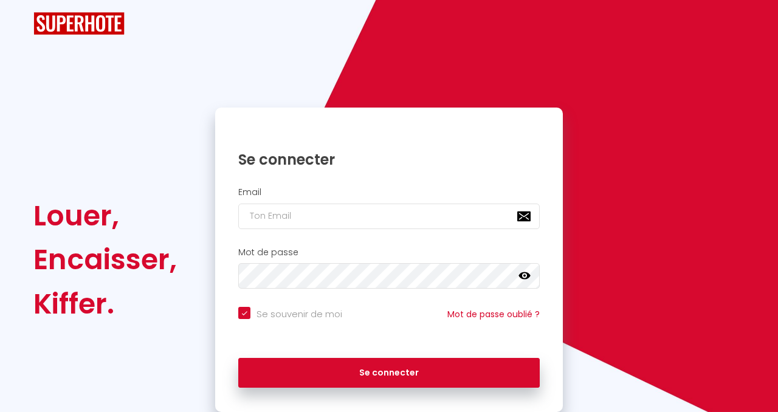
checkbox input "true"
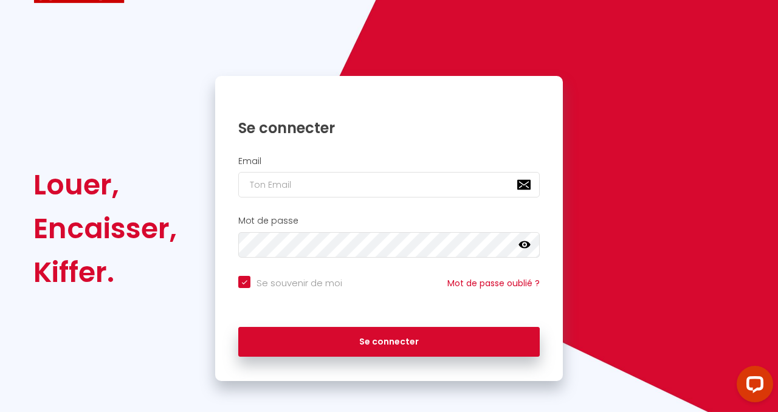
scroll to position [60, 0]
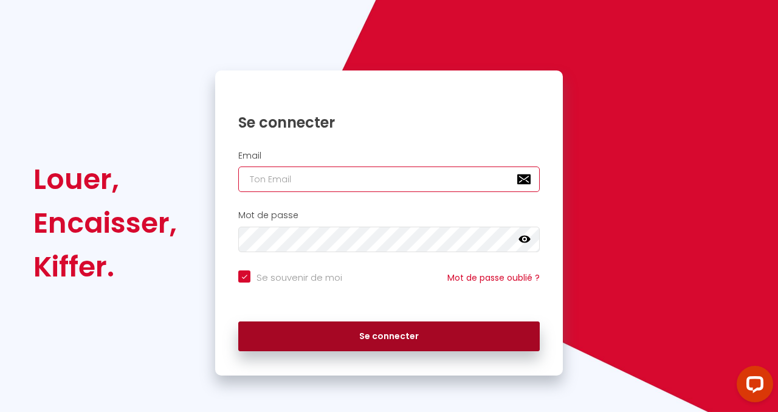
type input "[EMAIL_ADDRESS][DOMAIN_NAME]"
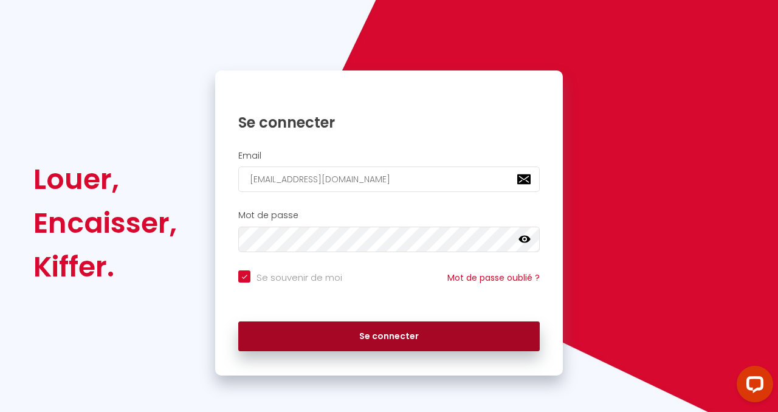
click at [387, 341] on button "Se connecter" at bounding box center [389, 337] width 302 height 30
checkbox input "true"
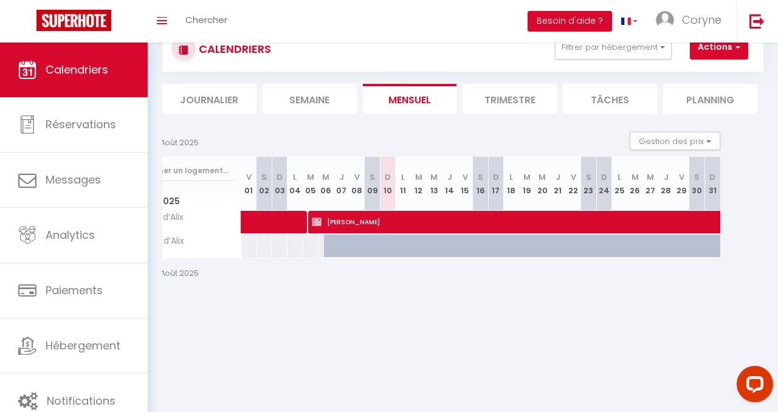
scroll to position [0, 0]
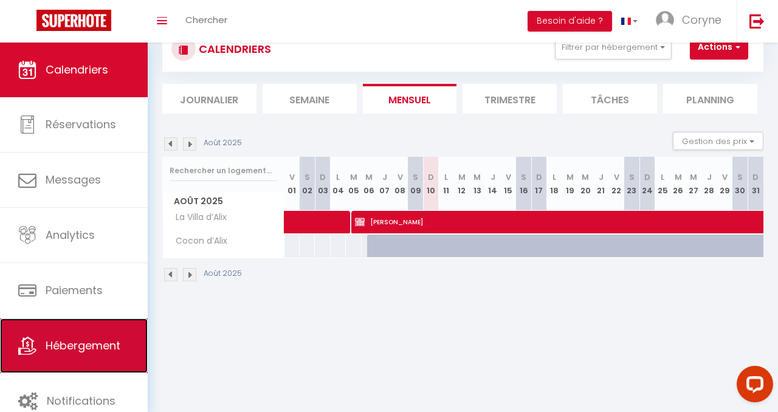
click at [102, 347] on span "Hébergement" at bounding box center [83, 345] width 75 height 15
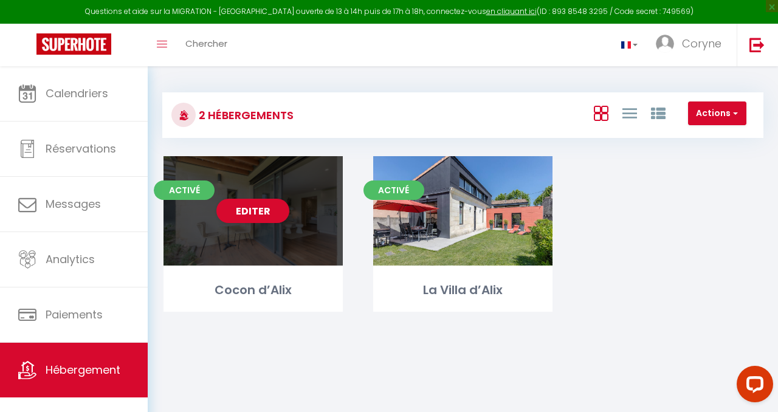
click at [277, 246] on div "Editer" at bounding box center [253, 210] width 179 height 109
select select "3"
select select "2"
select select "1"
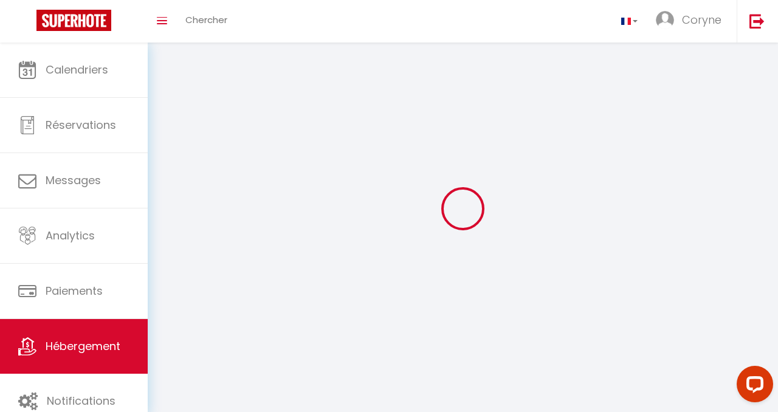
select select
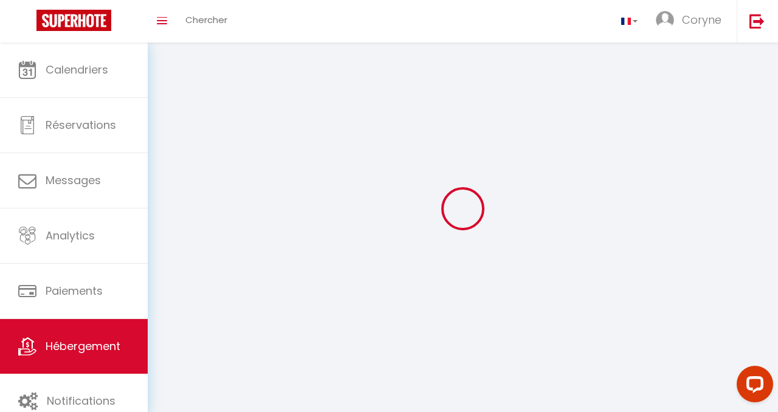
select select
checkbox input "false"
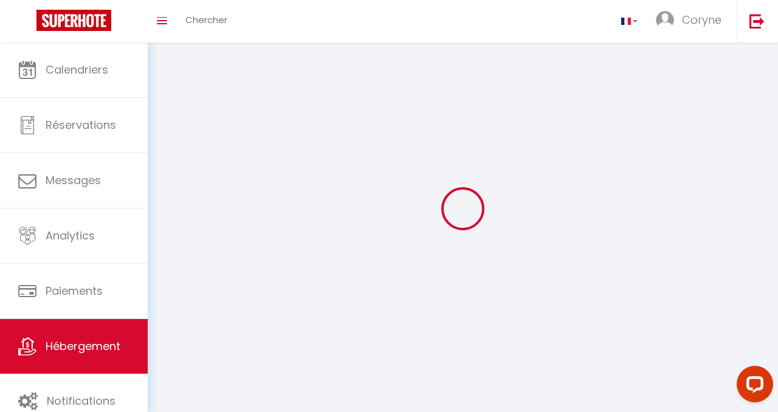
checkbox input "false"
select select
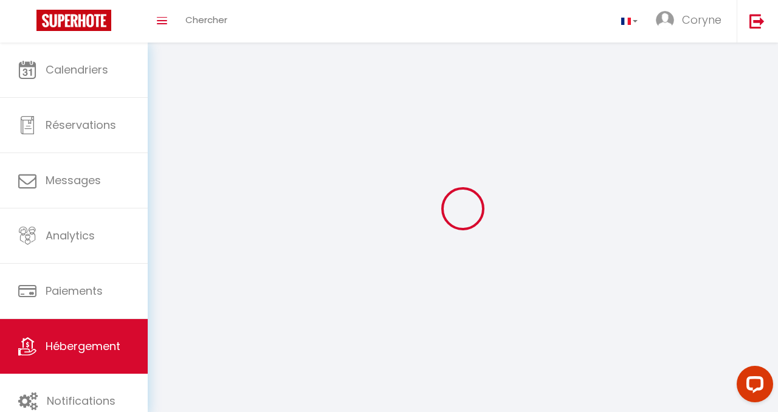
select select
checkbox input "false"
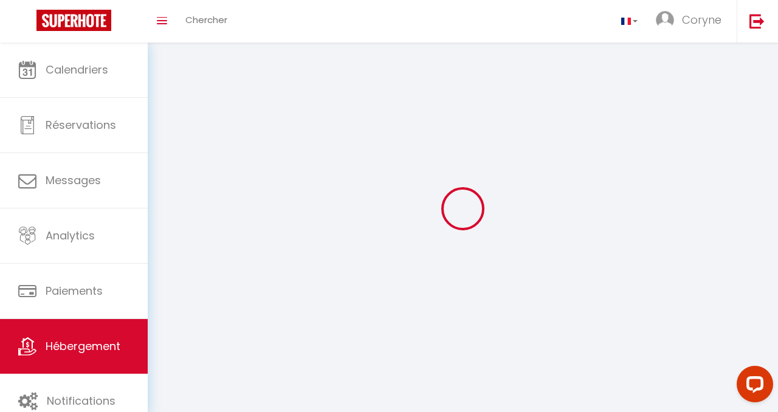
checkbox input "false"
select select
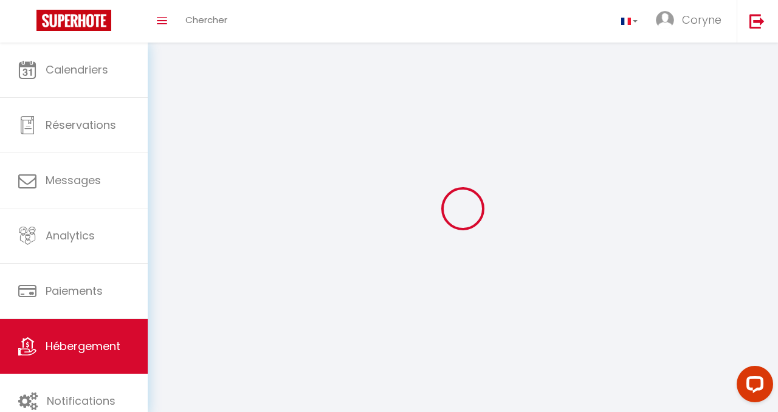
select select
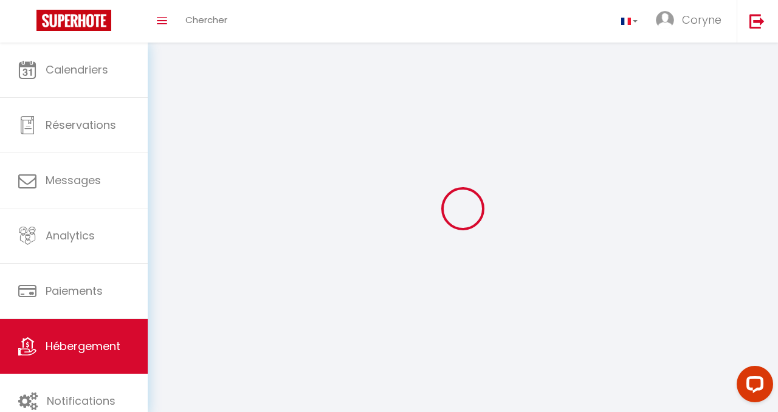
select select
checkbox input "false"
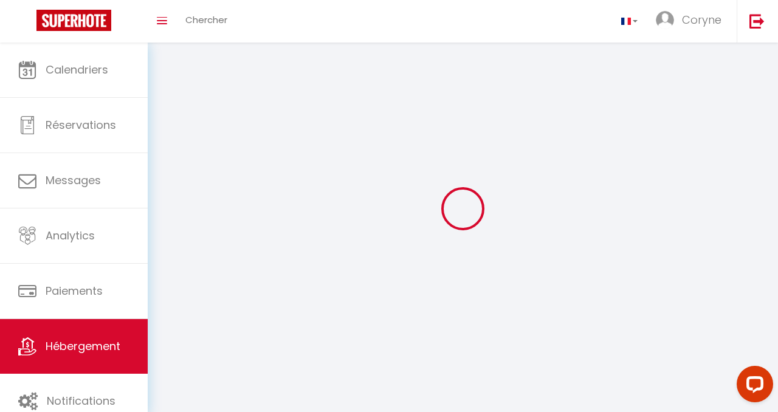
select select
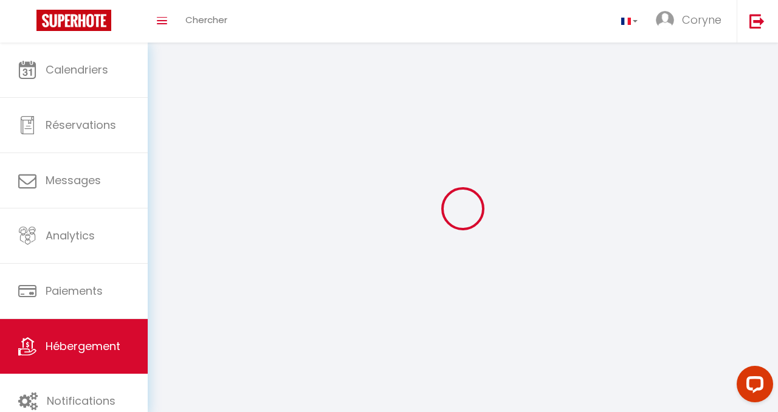
select select
checkbox input "false"
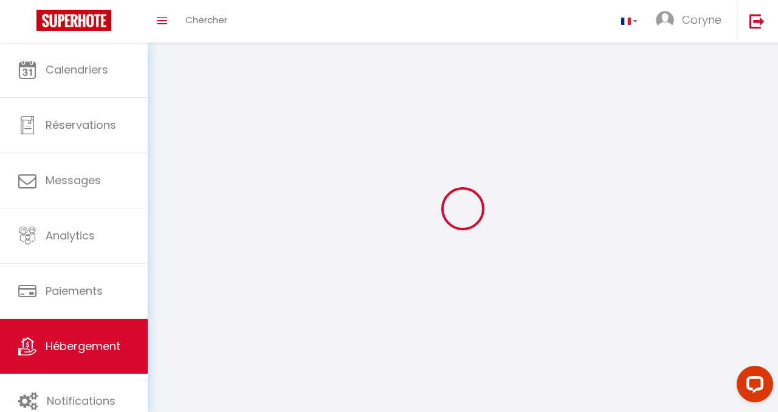
checkbox input "false"
select select
select select "1"
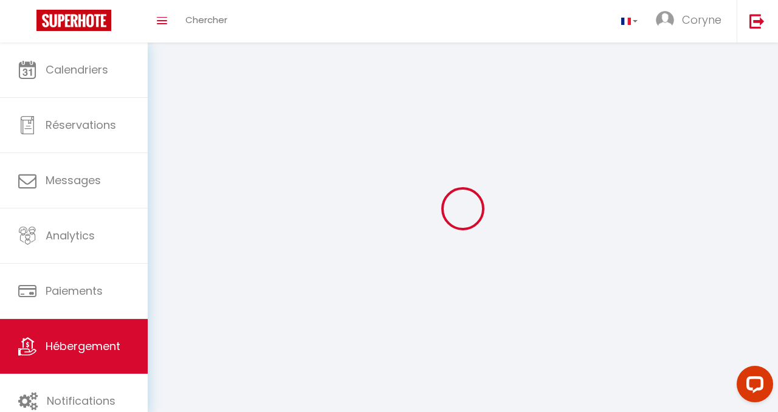
select select "28"
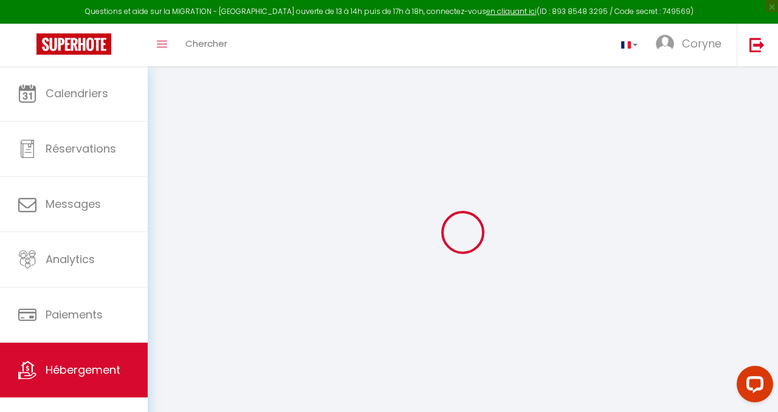
select select
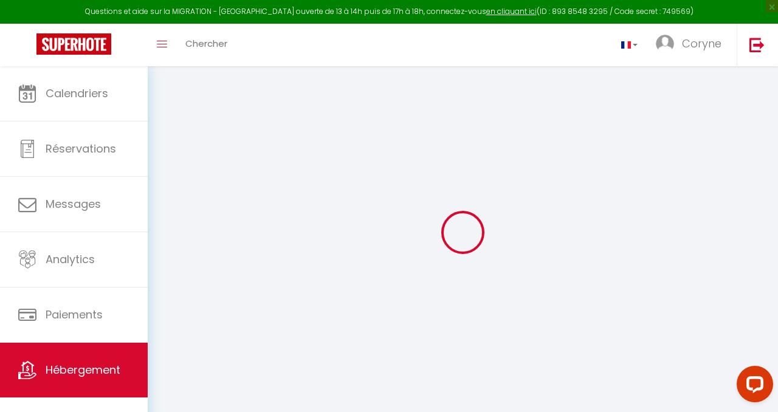
select select
checkbox input "false"
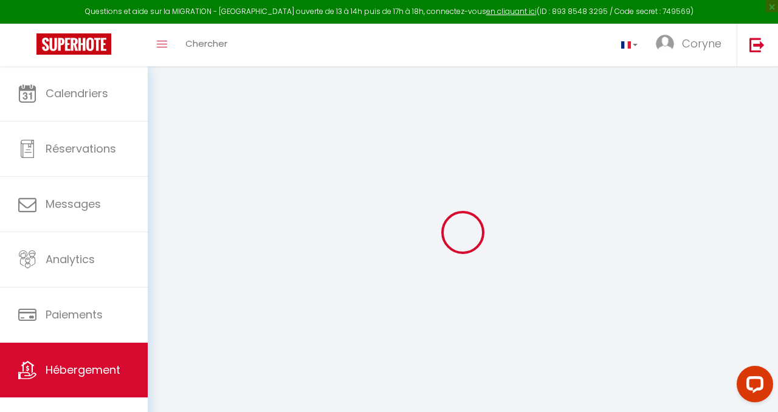
select select
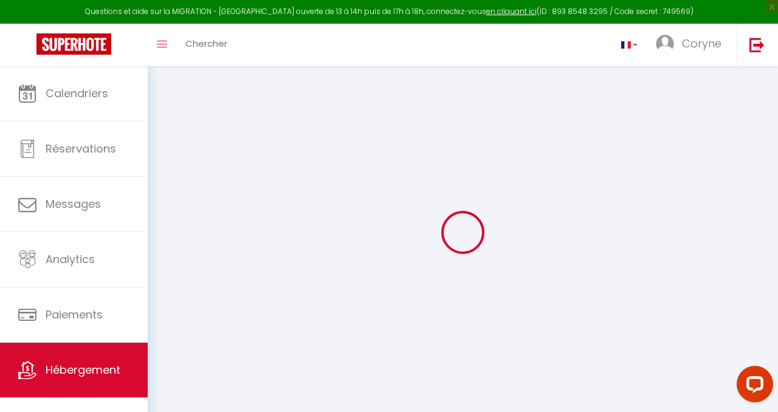
select select
checkbox input "false"
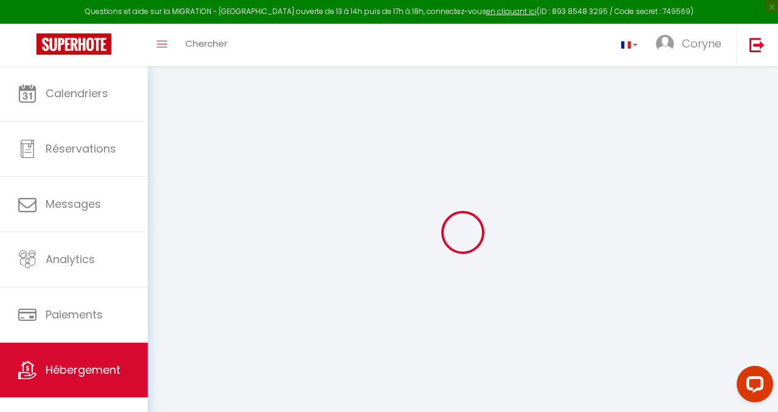
checkbox input "false"
select select
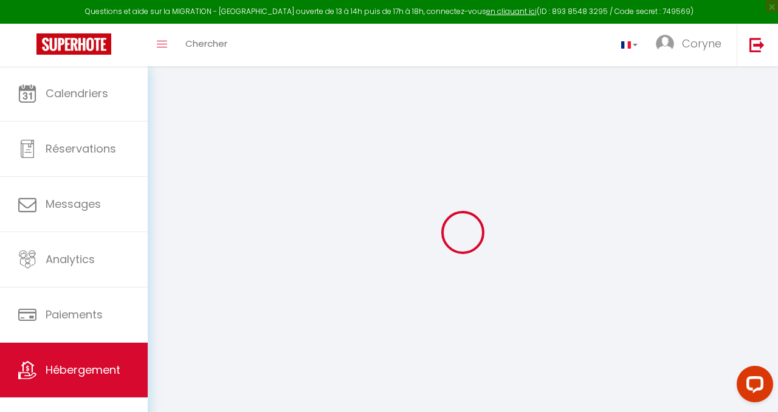
select select
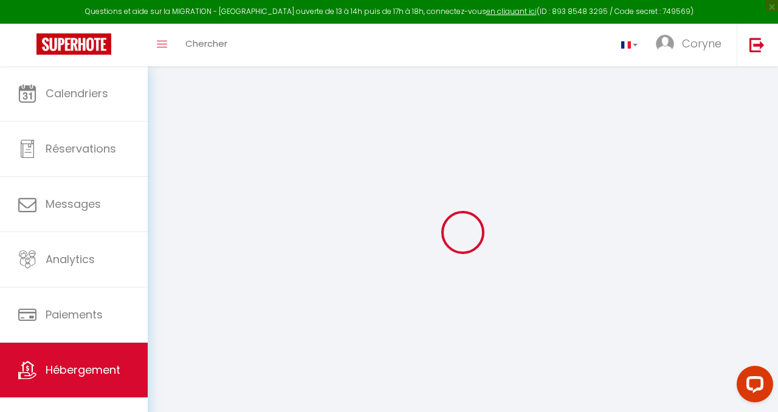
checkbox input "false"
select select
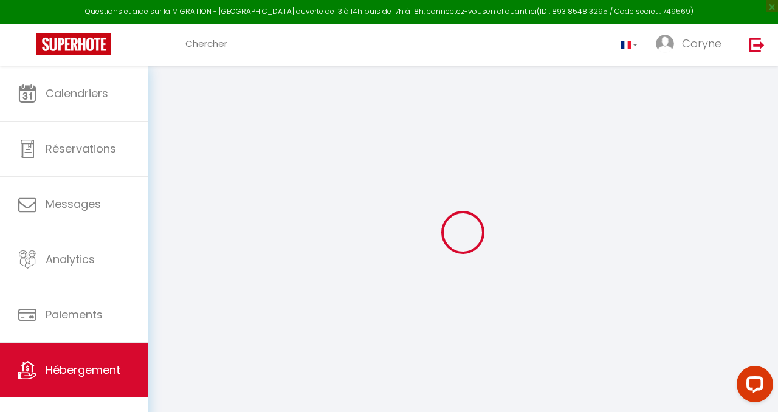
select select
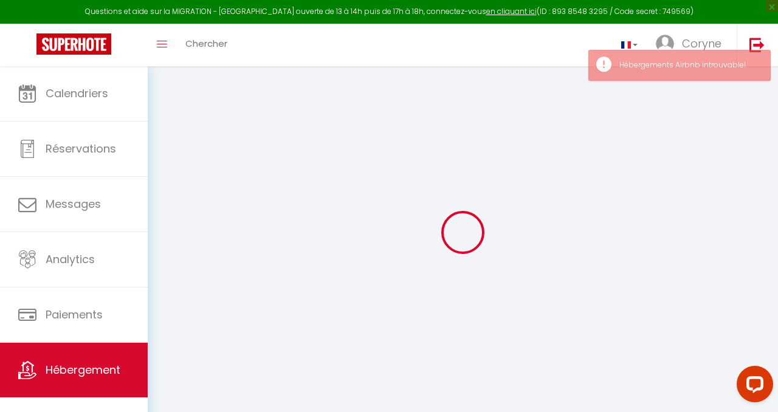
select select
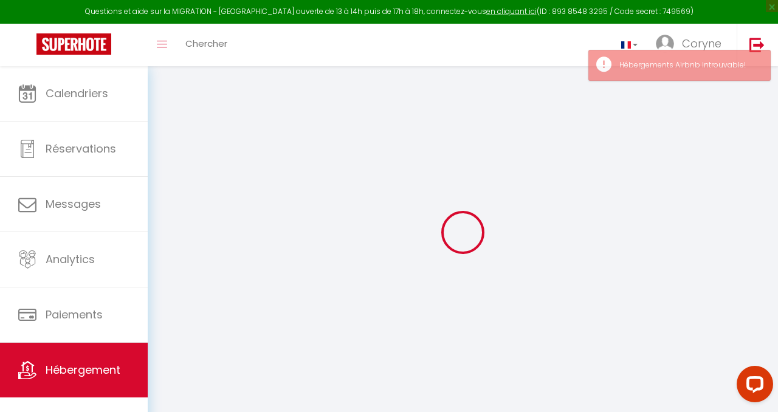
select select
checkbox input "false"
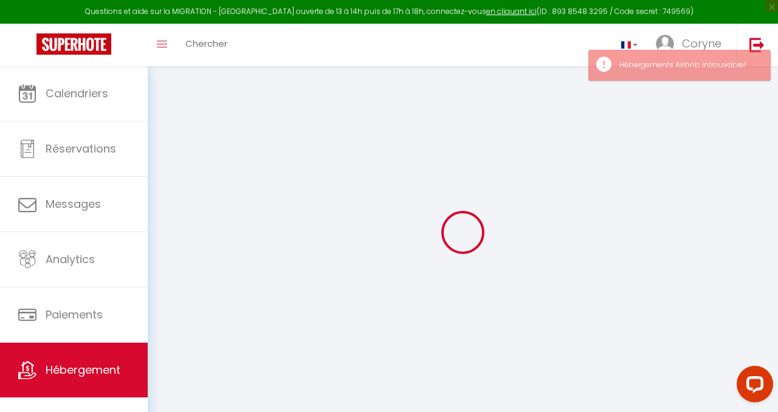
select select
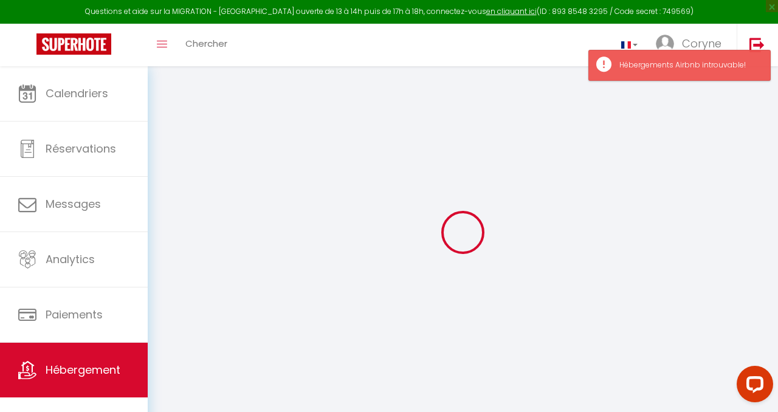
type input "Cocon d’Alix"
type input "[PERSON_NAME]"
type input "DIOT"
select select "2"
type input "53"
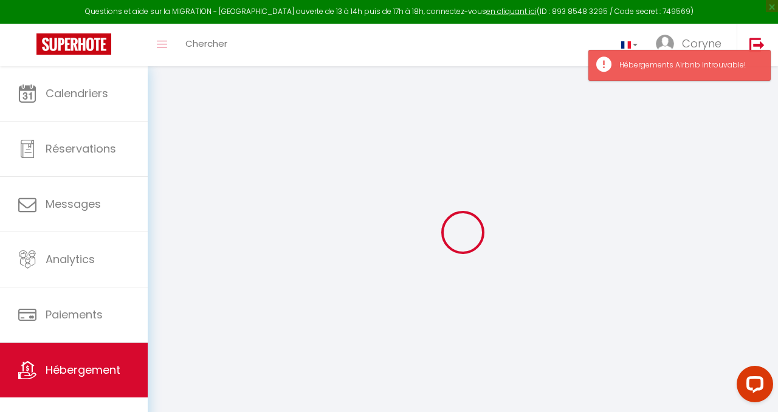
select select
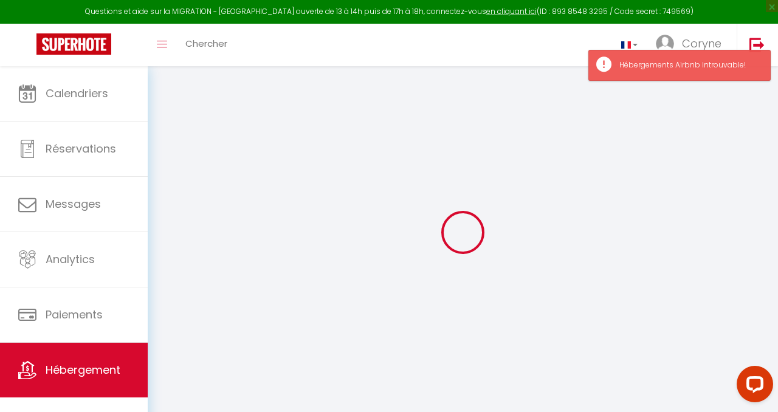
type input "[STREET_ADDRESS][PERSON_NAME]"
type input "33130"
type input "Bègles"
type input "[EMAIL_ADDRESS][DOMAIN_NAME]"
select select
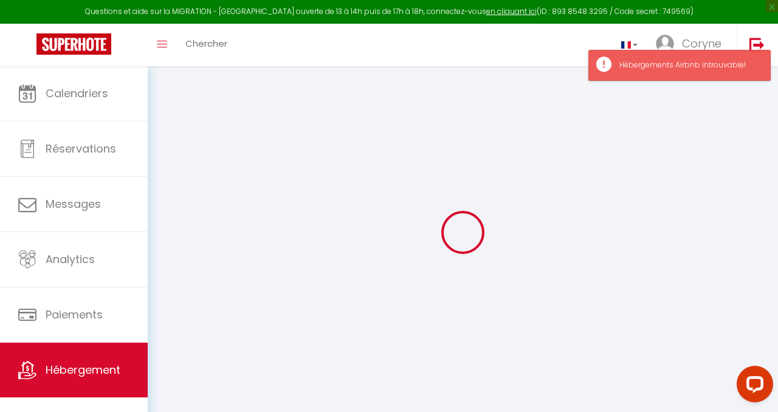
checkbox input "false"
select select
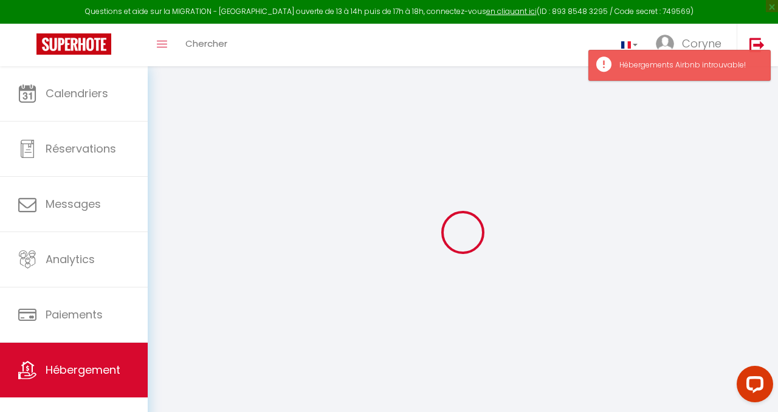
select select
type input "0"
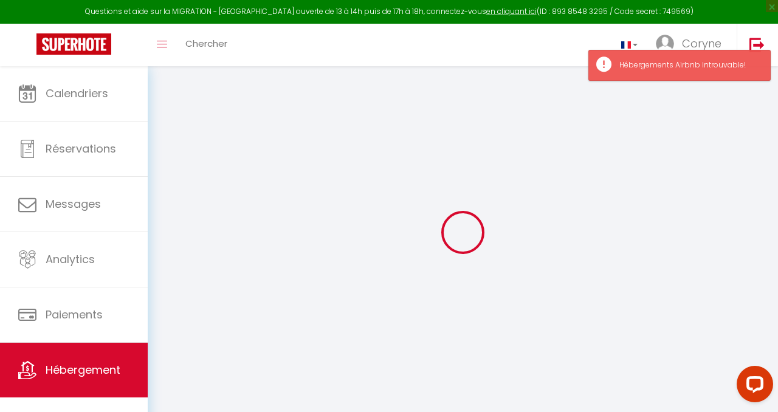
select select
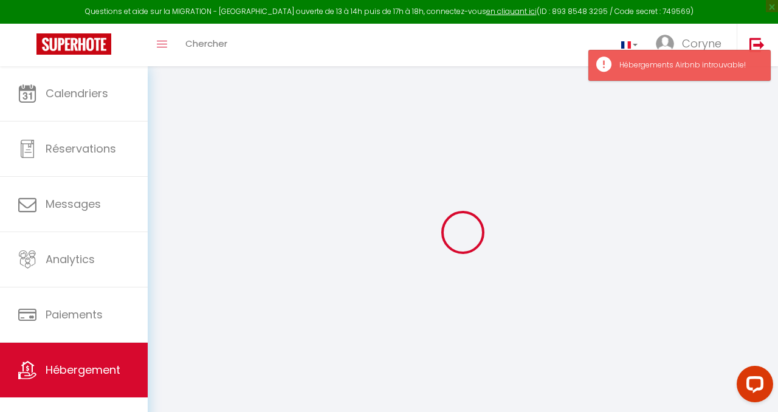
select select
checkbox input "false"
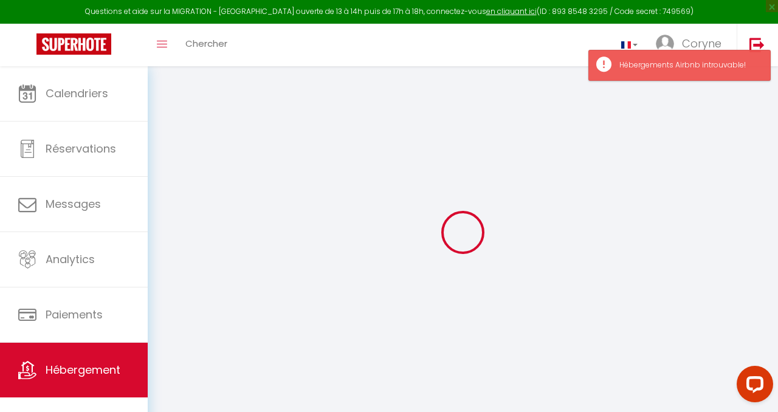
select select
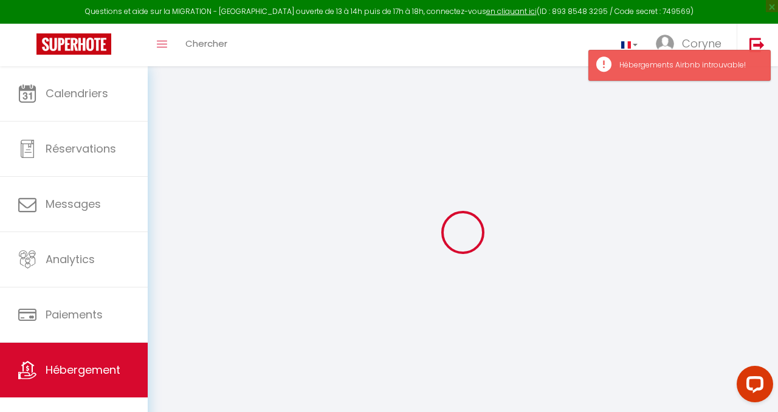
select select
checkbox input "false"
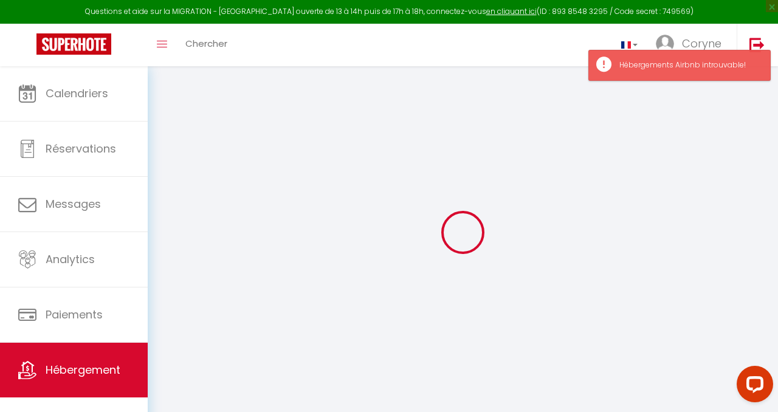
select select
checkbox input "false"
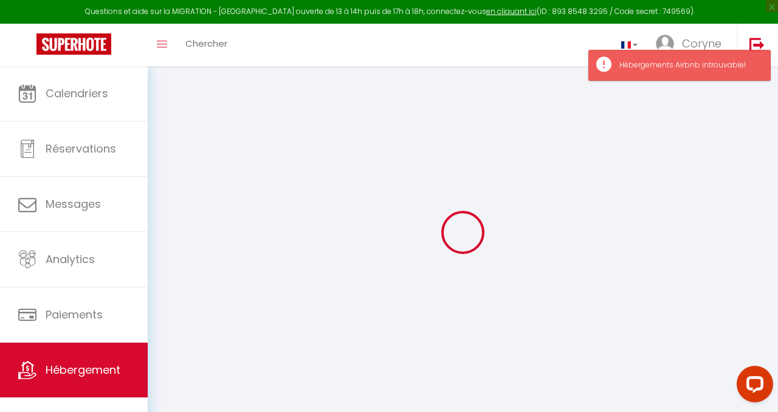
select select "14:00"
select select
select select "11:00"
select select "30"
select select "120"
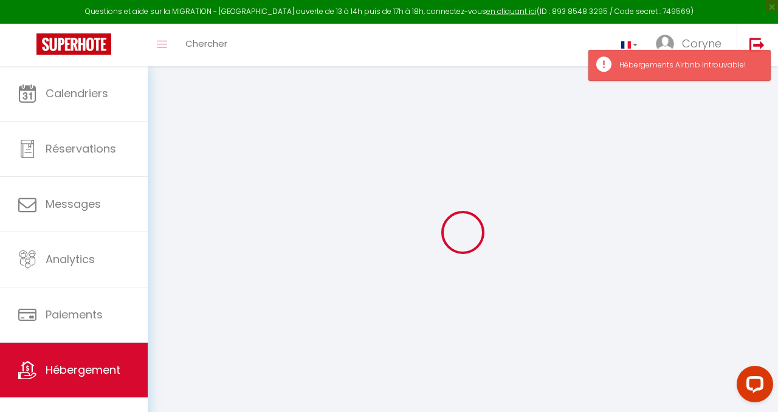
select select
checkbox input "false"
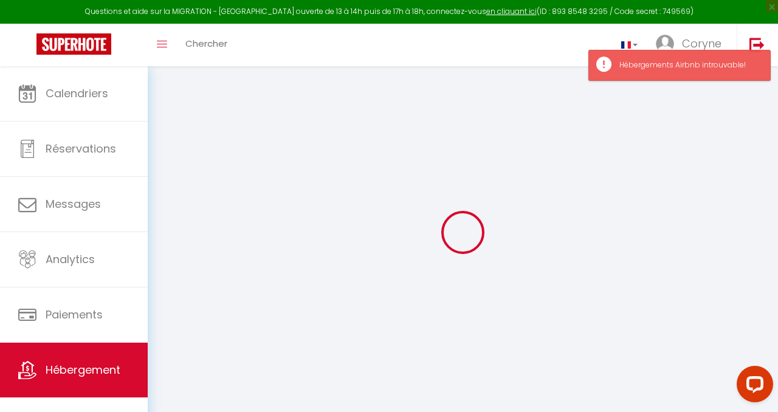
checkbox input "false"
select select
checkbox input "false"
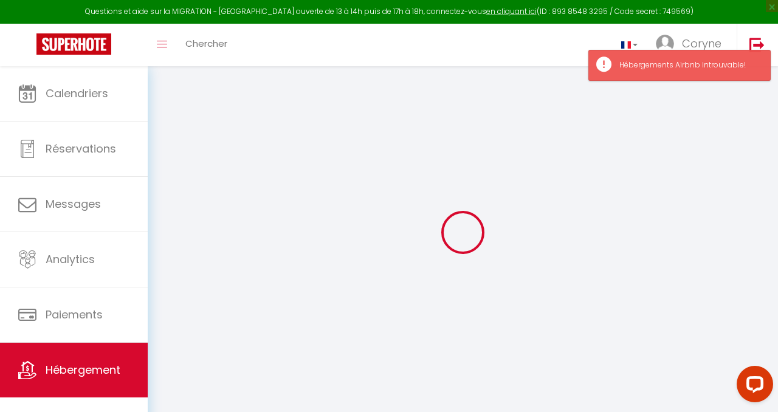
checkbox input "false"
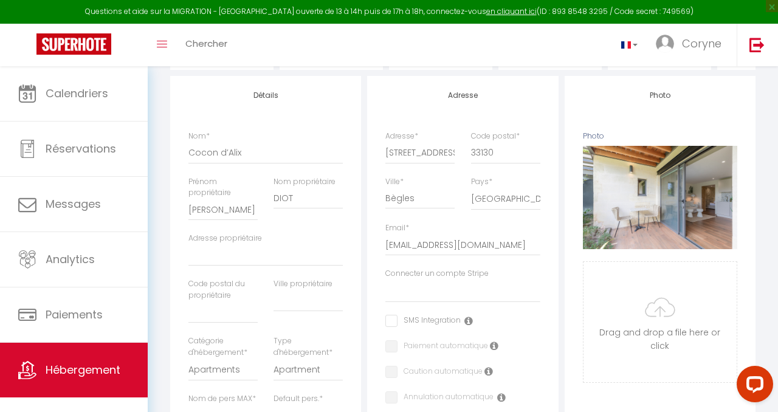
scroll to position [140, 0]
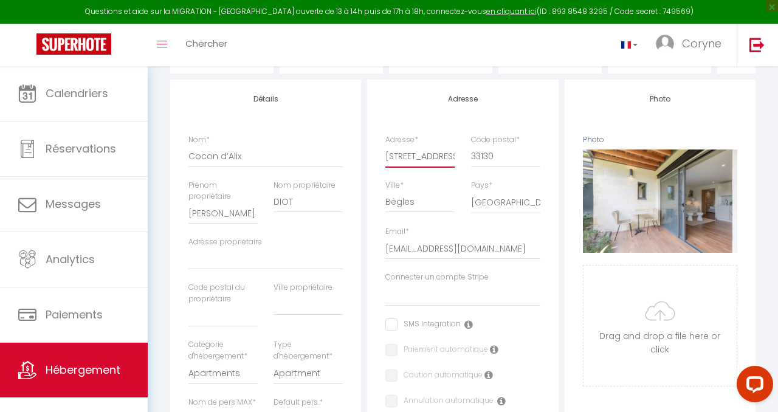
click at [414, 157] on input "[STREET_ADDRESS][PERSON_NAME]" at bounding box center [419, 156] width 69 height 22
type input "[STREET_ADDRESS][PERSON_NAME]"
select select
checkbox input "false"
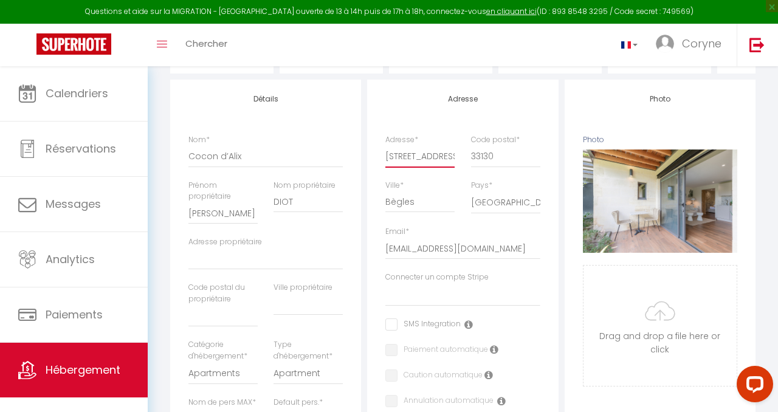
checkbox input "false"
type input "[STREET_ADDRESS][PERSON_NAME]"
select select
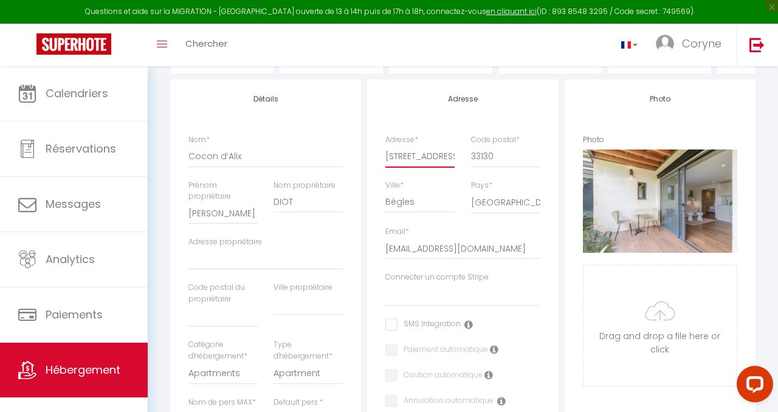
select select
checkbox input "false"
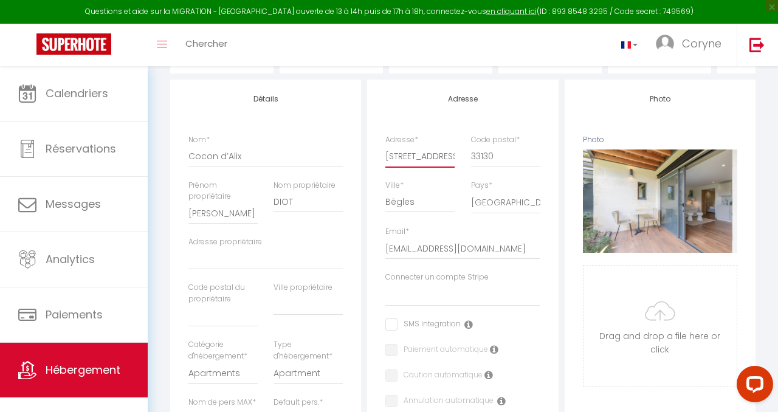
type input "[STREET_ADDRESS][PERSON_NAME]"
select select
checkbox input "false"
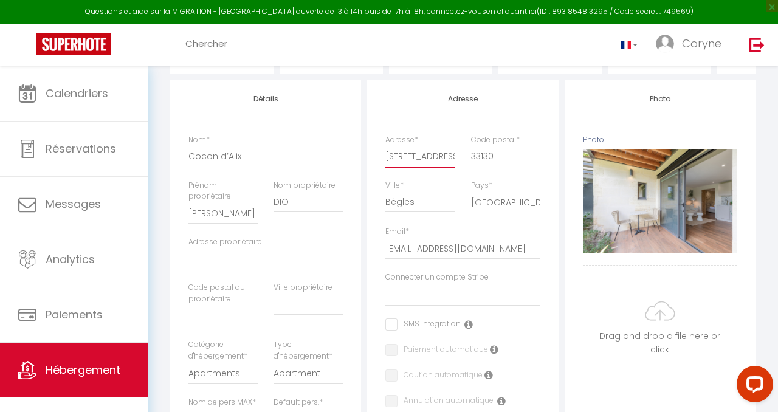
checkbox input "false"
type input "[STREET_ADDRESS][PERSON_NAME]"
select select
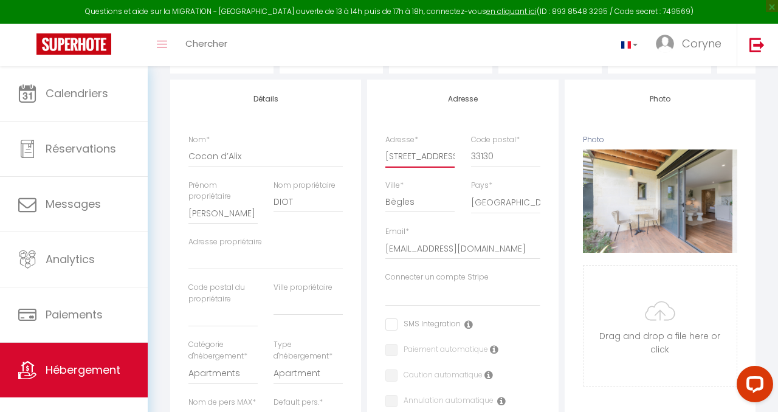
checkbox input "false"
click at [420, 185] on div "Ville * Bègles" at bounding box center [419, 196] width 69 height 33
click at [402, 155] on input "[STREET_ADDRESS][PERSON_NAME]" at bounding box center [419, 156] width 69 height 22
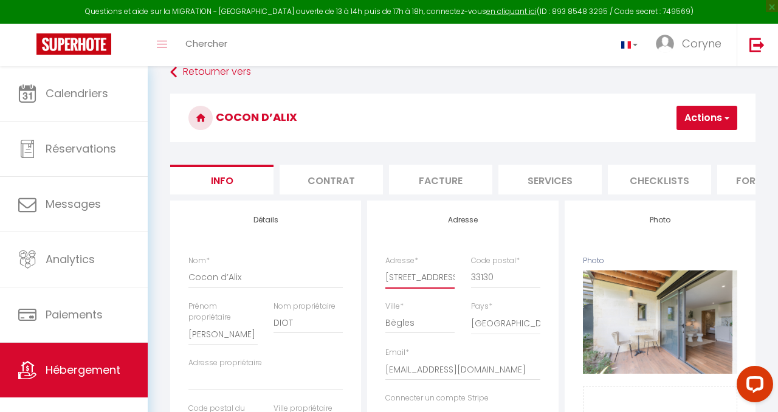
scroll to position [0, 0]
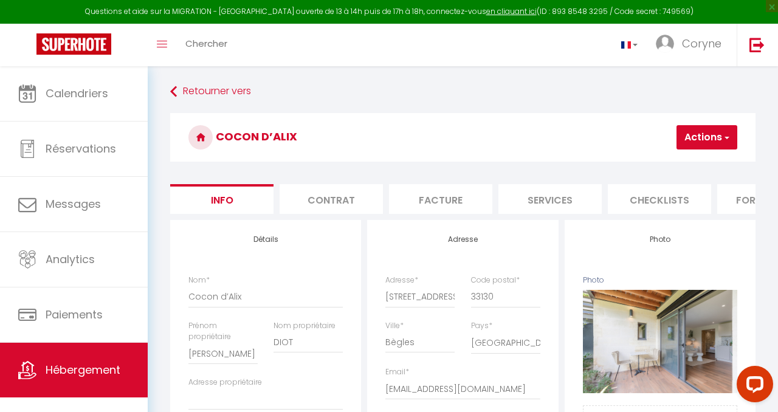
click at [333, 199] on li "Contrat" at bounding box center [331, 199] width 103 height 30
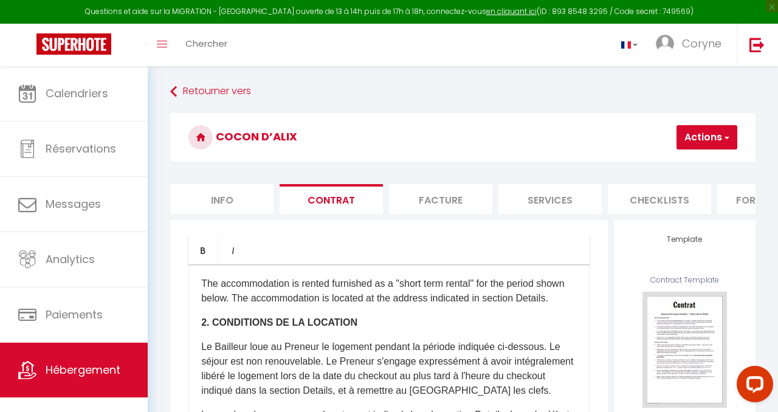
scroll to position [143, 0]
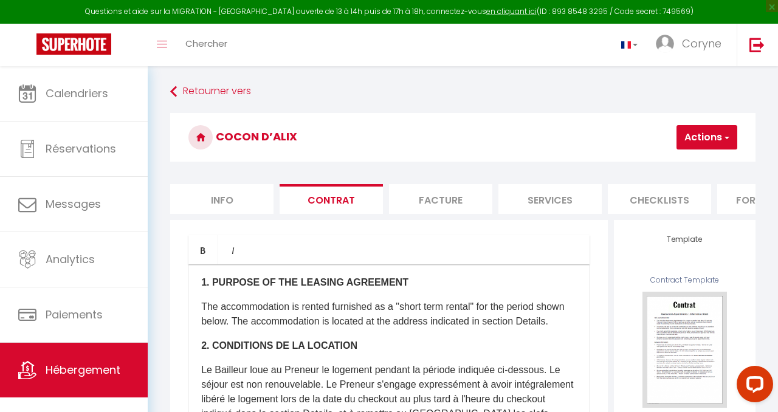
click at [439, 206] on li "Facture" at bounding box center [440, 199] width 103 height 30
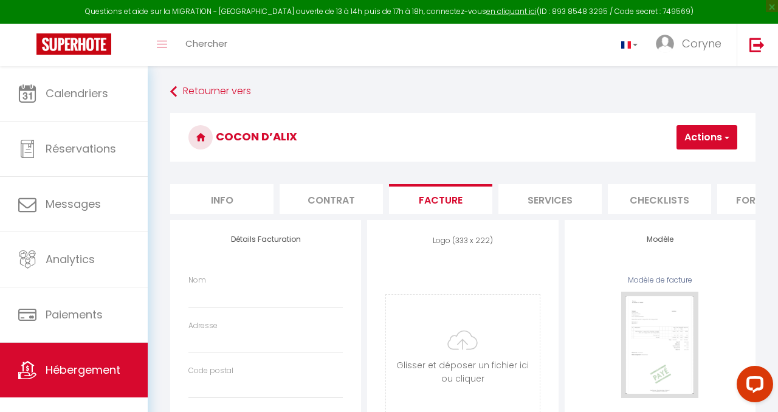
click at [557, 196] on li "Services" at bounding box center [550, 199] width 103 height 30
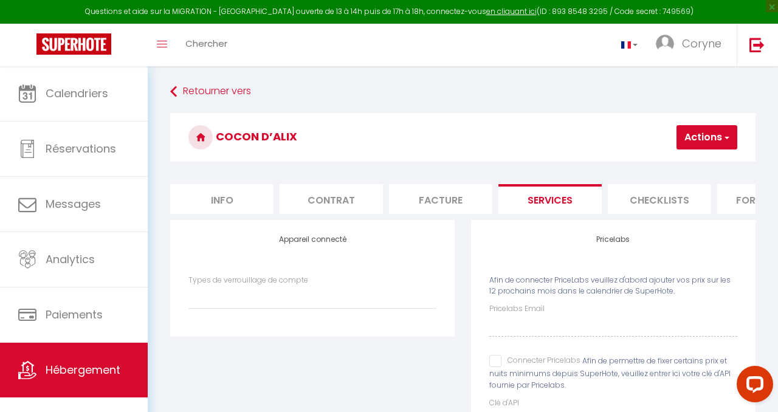
click at [648, 195] on li "Checklists" at bounding box center [659, 199] width 103 height 30
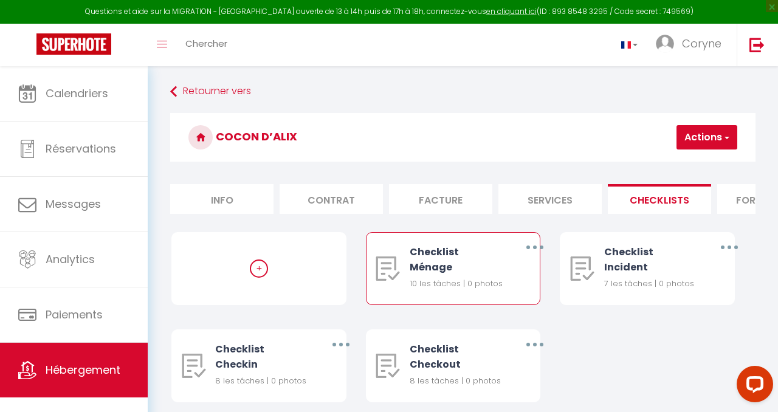
click at [460, 278] on div "10 les tâches | 0 photos" at bounding box center [457, 284] width 94 height 12
click at [388, 269] on img at bounding box center [388, 269] width 24 height 24
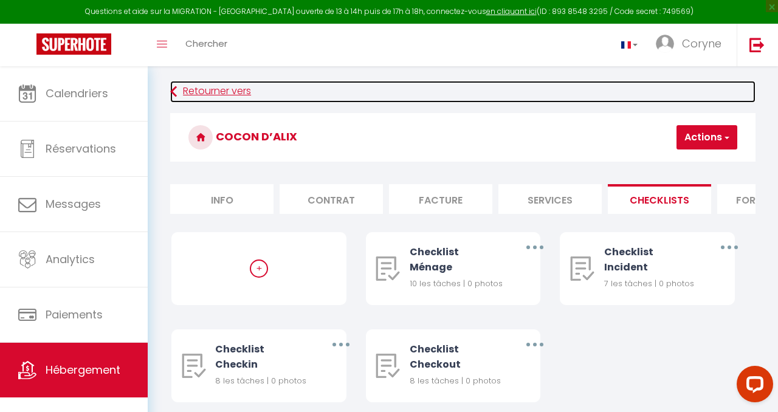
click at [209, 91] on link "Retourner vers" at bounding box center [462, 92] width 585 height 22
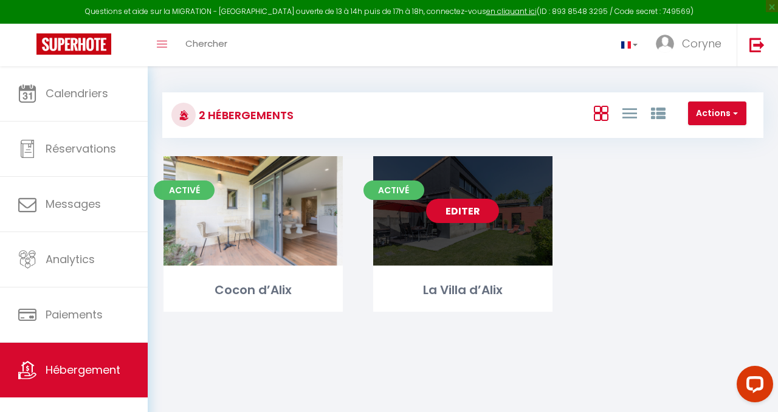
click at [466, 220] on link "Editer" at bounding box center [462, 211] width 73 height 24
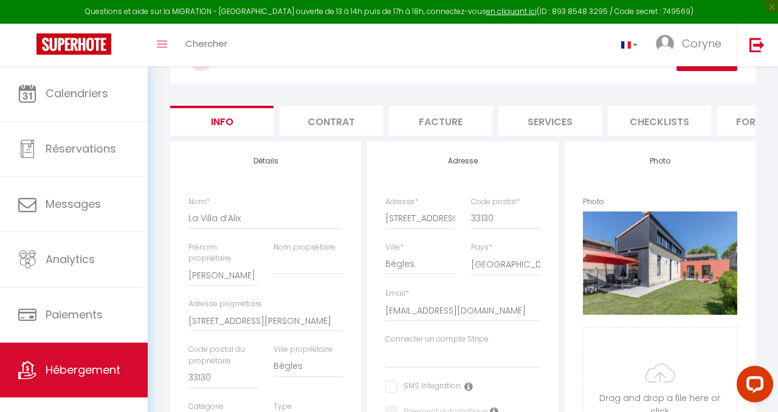
scroll to position [81, 0]
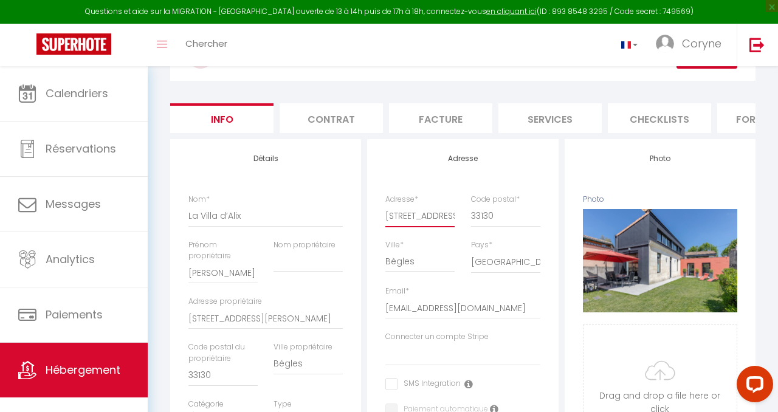
click at [404, 216] on input "[STREET_ADDRESS][PERSON_NAME]" at bounding box center [419, 216] width 69 height 22
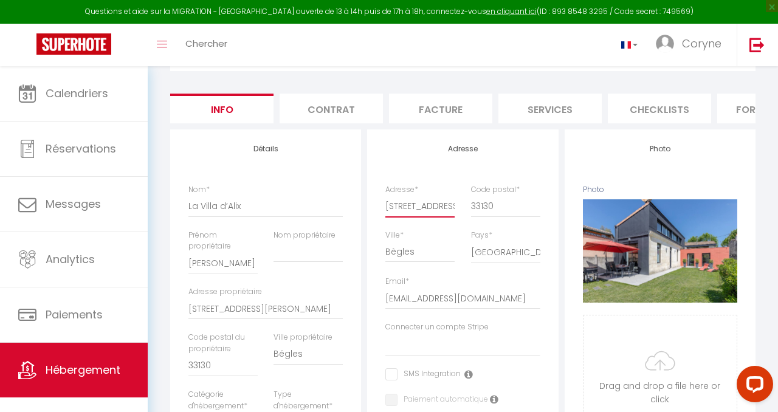
scroll to position [92, 0]
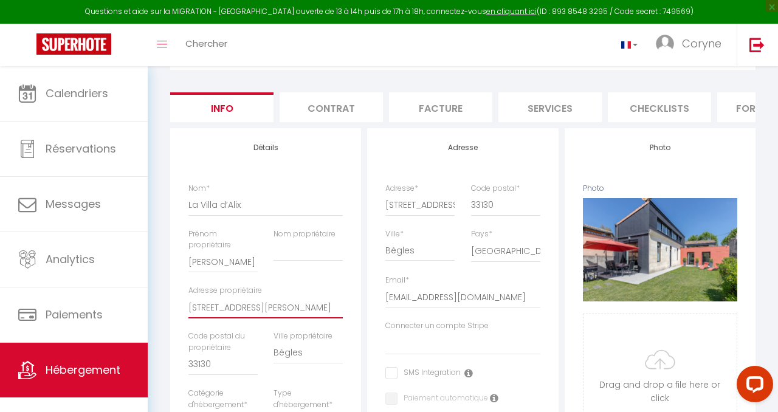
click at [218, 307] on input "[STREET_ADDRESS][PERSON_NAME]" at bounding box center [265, 308] width 154 height 22
click at [402, 204] on input "[STREET_ADDRESS][PERSON_NAME]" at bounding box center [419, 205] width 69 height 22
click at [436, 253] on input "Bègles" at bounding box center [419, 251] width 69 height 22
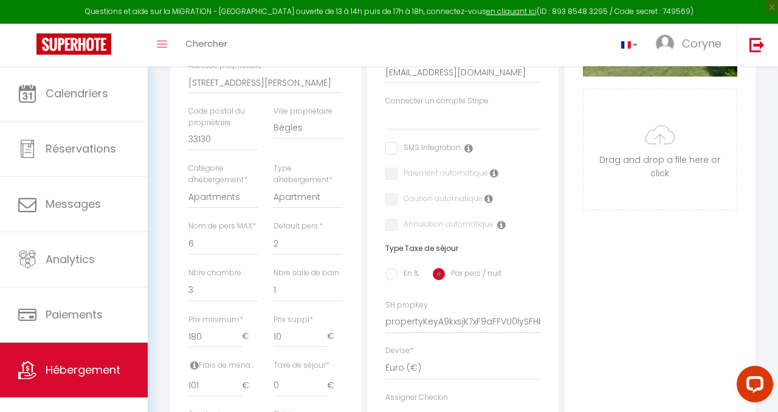
scroll to position [317, 0]
click at [241, 195] on select "Apartments Houses Secondary units Unique Homes BNB Others" at bounding box center [222, 196] width 69 height 23
click at [298, 200] on select "House [GEOGRAPHIC_DATA] Villa [GEOGRAPHIC_DATA] Cottage [GEOGRAPHIC_DATA] Earth…" at bounding box center [308, 196] width 69 height 23
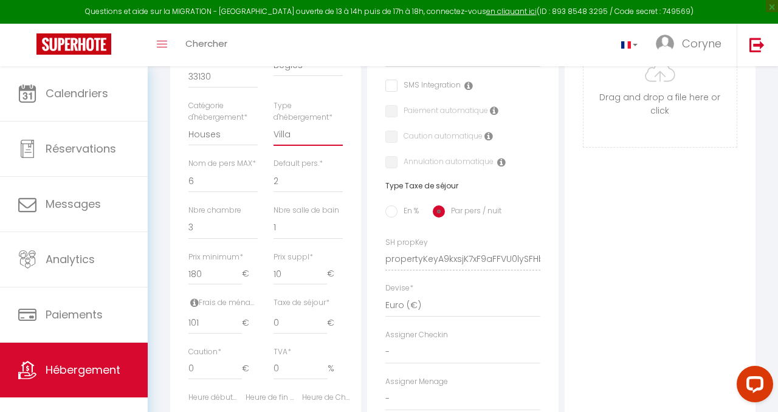
scroll to position [379, 0]
click at [288, 226] on select "0 1 2 3 4 5 6 7 8 9 10 11 12 13" at bounding box center [308, 228] width 69 height 23
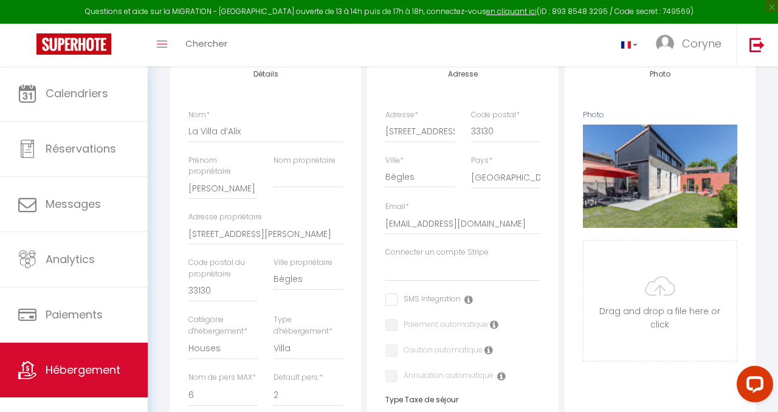
scroll to position [162, 0]
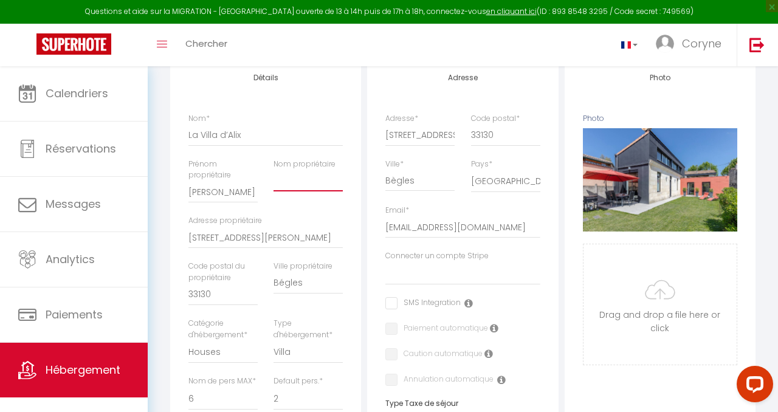
click at [295, 186] on input "Nom propriétaire" at bounding box center [308, 181] width 69 height 22
click at [331, 131] on input "La Villa d’Alix" at bounding box center [265, 135] width 154 height 22
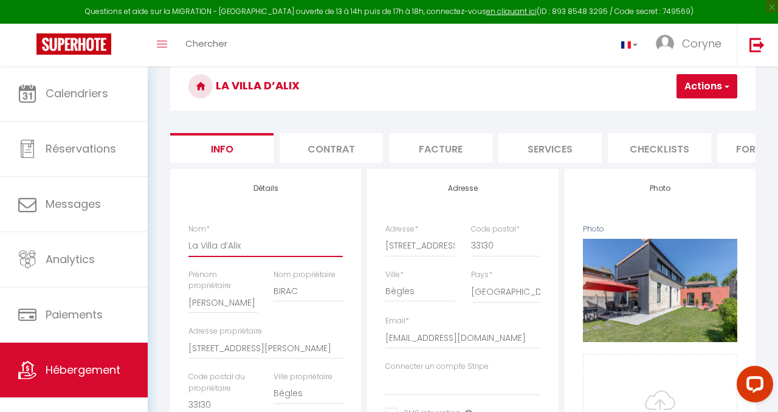
scroll to position [47, 0]
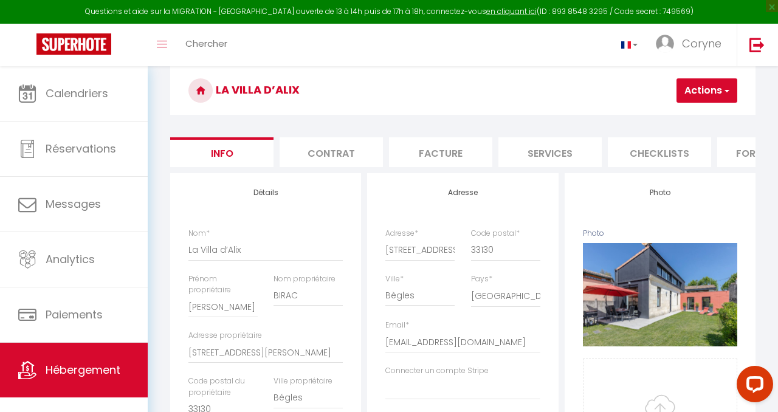
click at [333, 150] on li "Contrat" at bounding box center [331, 152] width 103 height 30
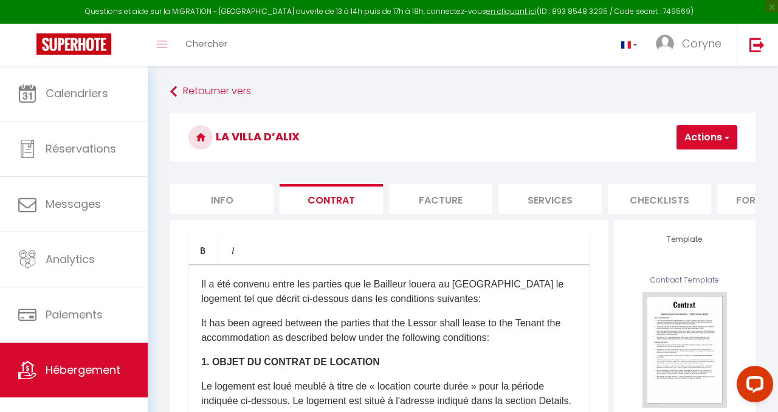
click at [466, 205] on li "Facture" at bounding box center [440, 199] width 103 height 30
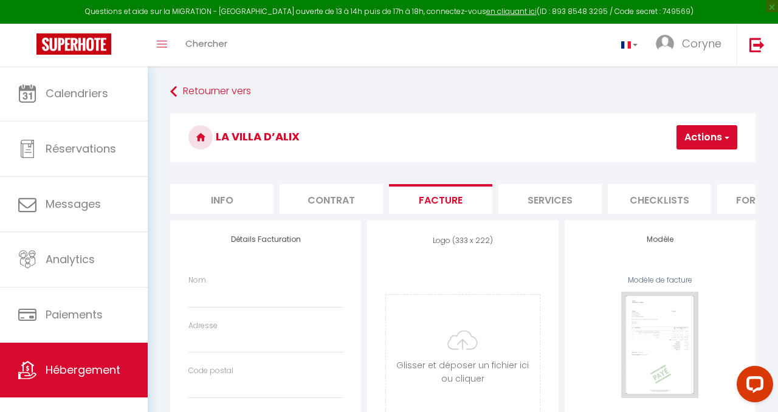
click at [638, 199] on li "Checklists" at bounding box center [659, 199] width 103 height 30
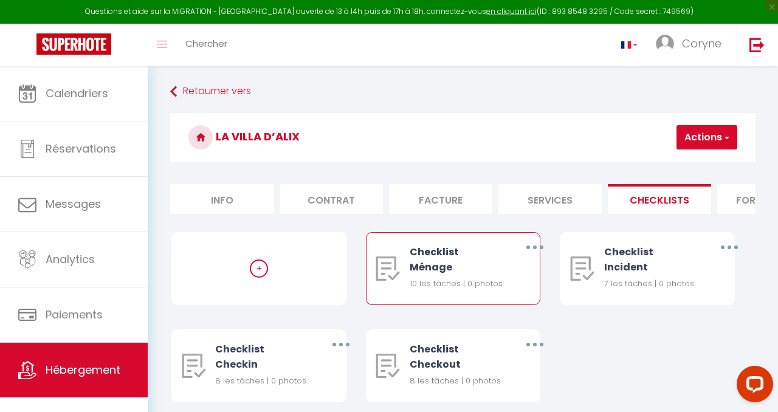
click at [534, 247] on icon "button" at bounding box center [535, 248] width 4 height 4
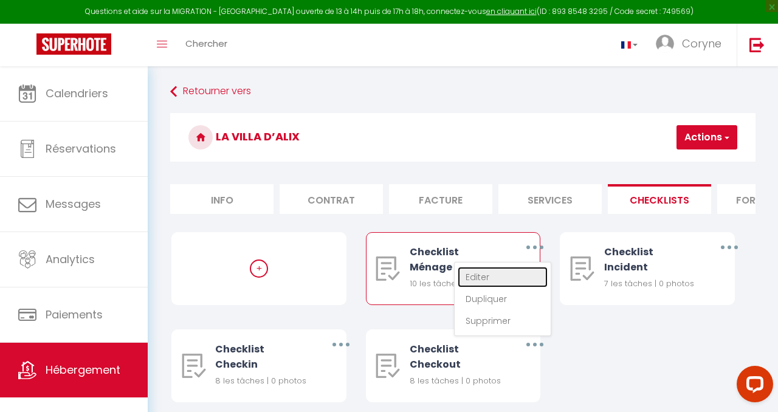
click at [475, 275] on link "Editer" at bounding box center [503, 277] width 90 height 21
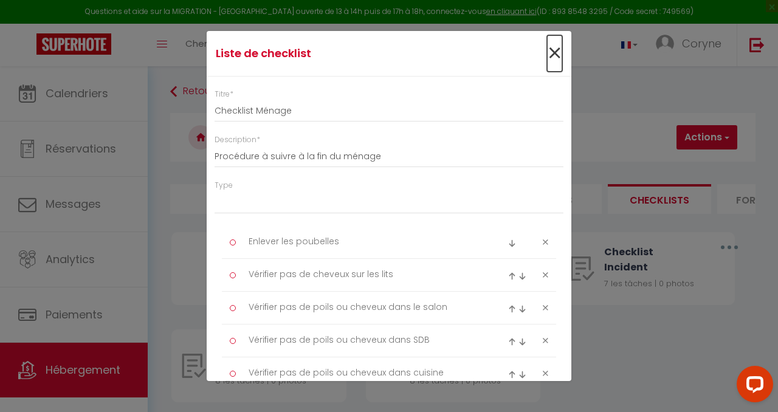
click at [554, 55] on span "×" at bounding box center [554, 53] width 15 height 36
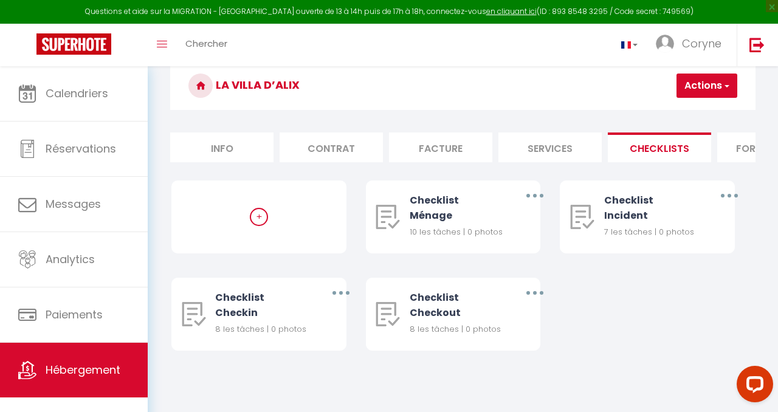
scroll to position [66, 0]
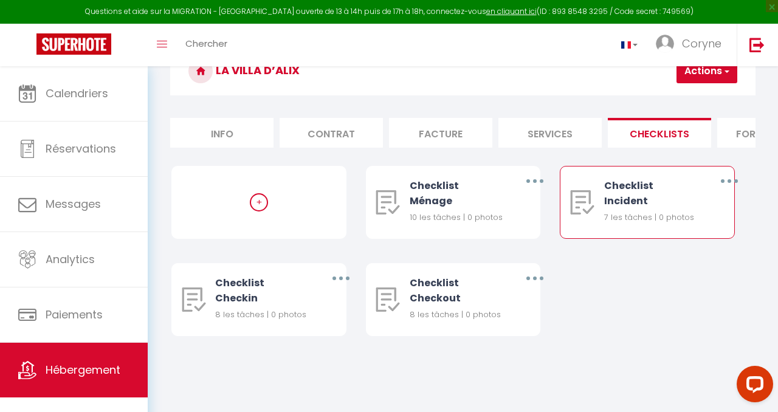
click at [732, 183] on button "button" at bounding box center [730, 181] width 32 height 23
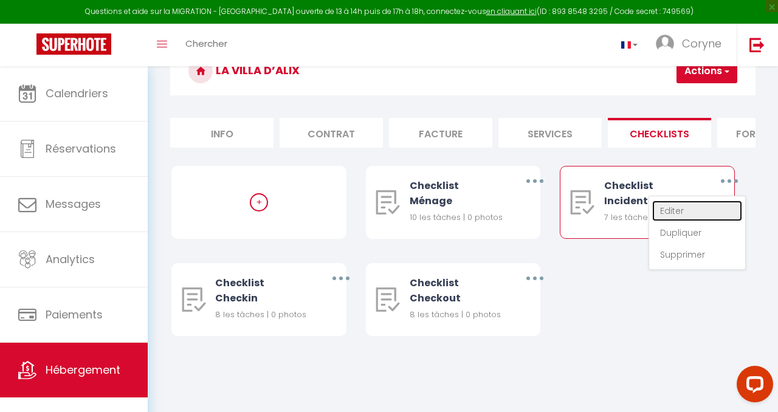
click at [686, 211] on link "Editer" at bounding box center [697, 211] width 90 height 21
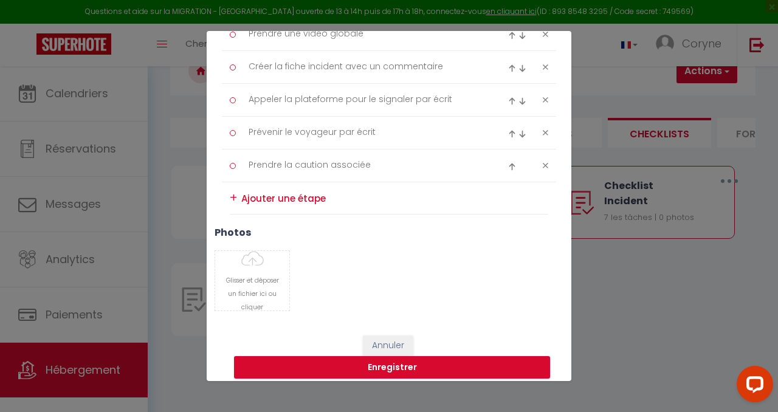
scroll to position [283, 0]
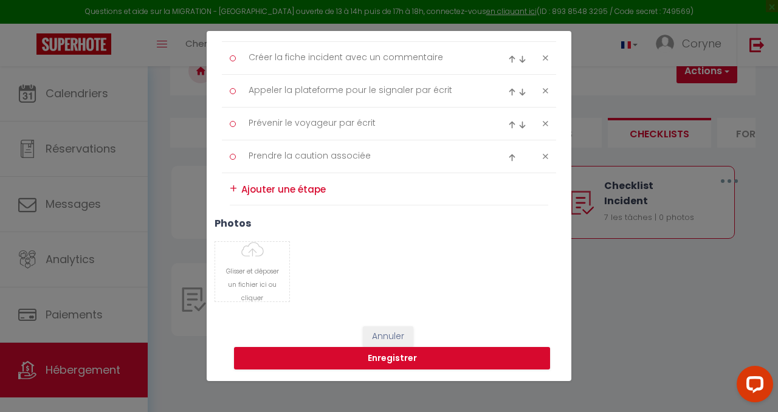
click at [691, 365] on div "Liste de checklist × Titre * Checklist Incident Description * Procédure à suivr…" at bounding box center [389, 206] width 778 height 412
